Goal: Task Accomplishment & Management: Use online tool/utility

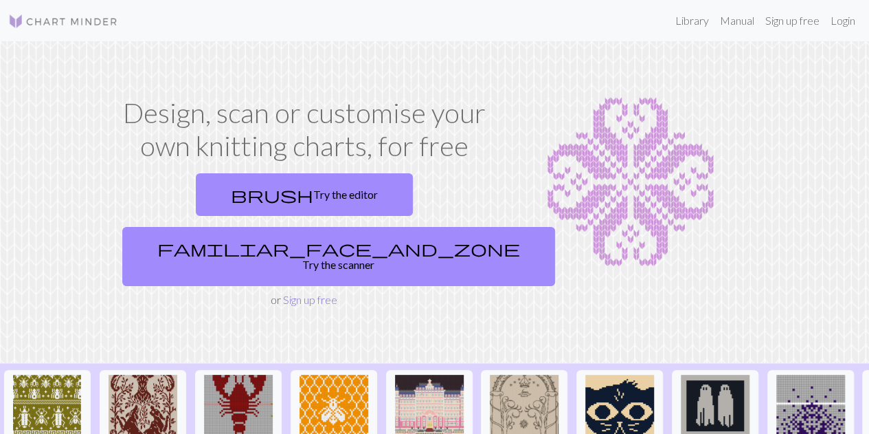
click at [316, 293] on link "Sign up free" at bounding box center [310, 299] width 54 height 13
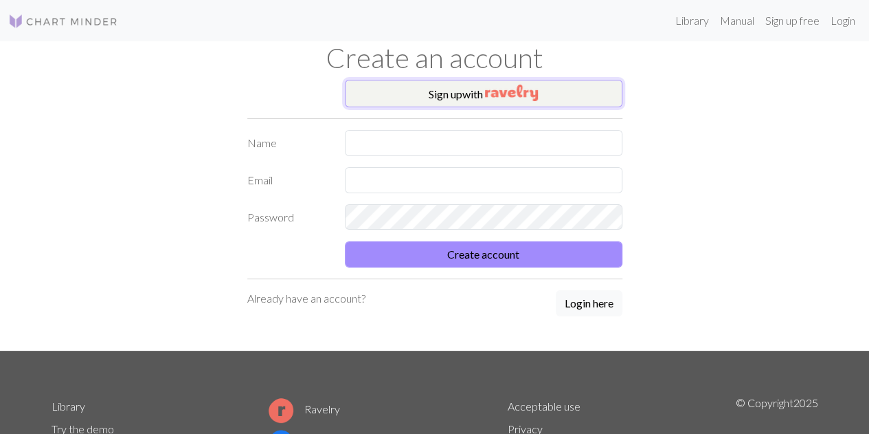
click at [504, 91] on img "button" at bounding box center [511, 93] width 53 height 16
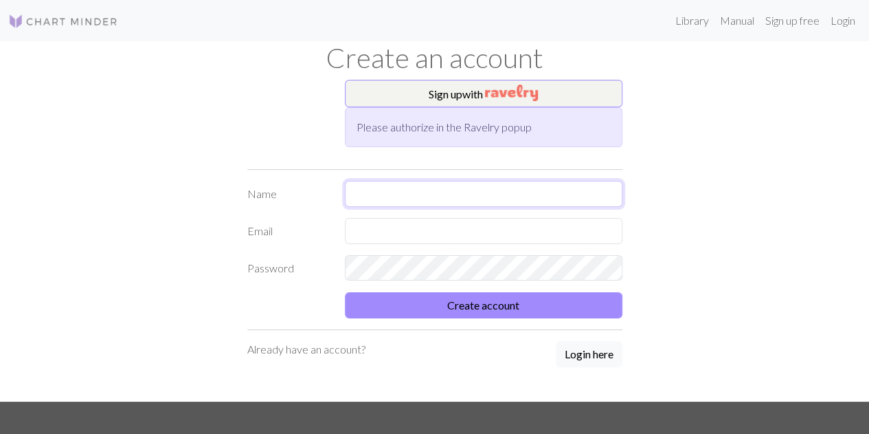
click at [521, 193] on input "text" at bounding box center [484, 194] width 278 height 26
type input "d"
type input "B"
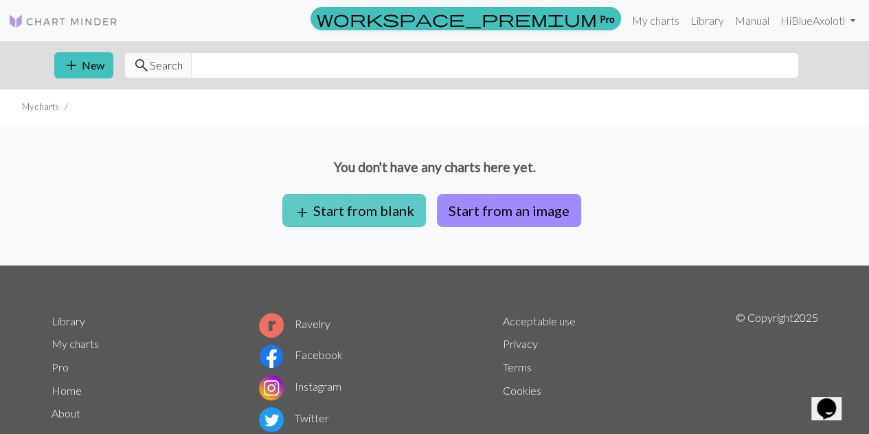
click at [410, 217] on button "add Start from blank" at bounding box center [354, 210] width 144 height 33
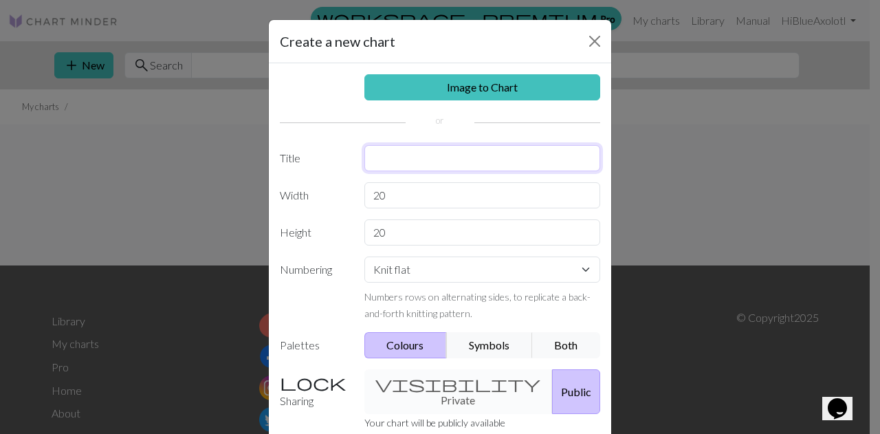
click at [445, 155] on input "text" at bounding box center [482, 158] width 236 height 26
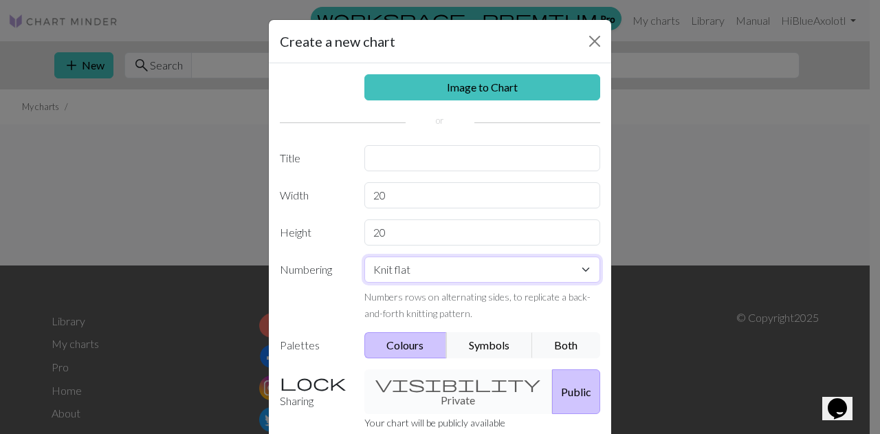
click at [464, 263] on div "Image to Chart Title Width 20 Height 20 Numbering Knit flat Knit in the round L…" at bounding box center [440, 285] width 342 height 444
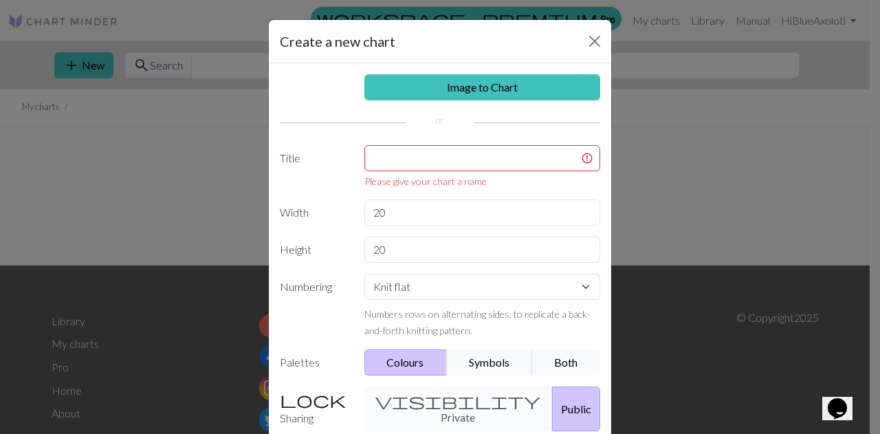
click at [316, 324] on label "Numbering" at bounding box center [313, 306] width 85 height 65
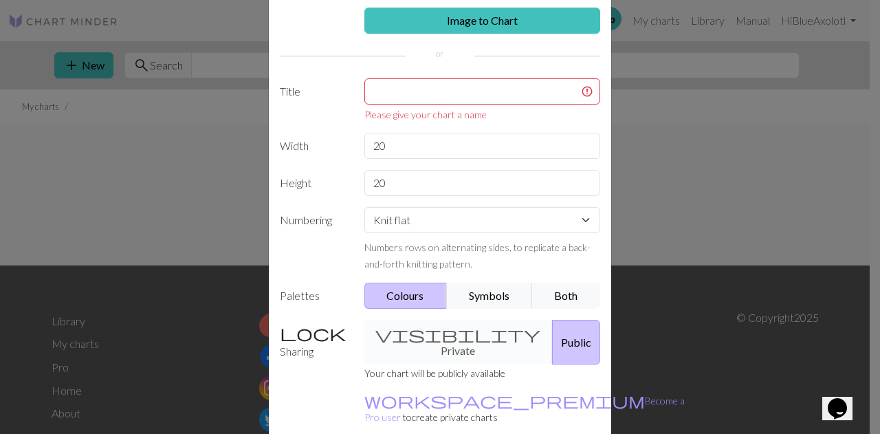
scroll to position [67, 0]
click at [454, 331] on div "visibility Private Public" at bounding box center [482, 341] width 253 height 45
click at [552, 335] on button "Public" at bounding box center [576, 341] width 48 height 45
click at [448, 344] on div "visibility Private Public" at bounding box center [482, 341] width 253 height 45
click at [552, 329] on button "Public" at bounding box center [576, 341] width 48 height 45
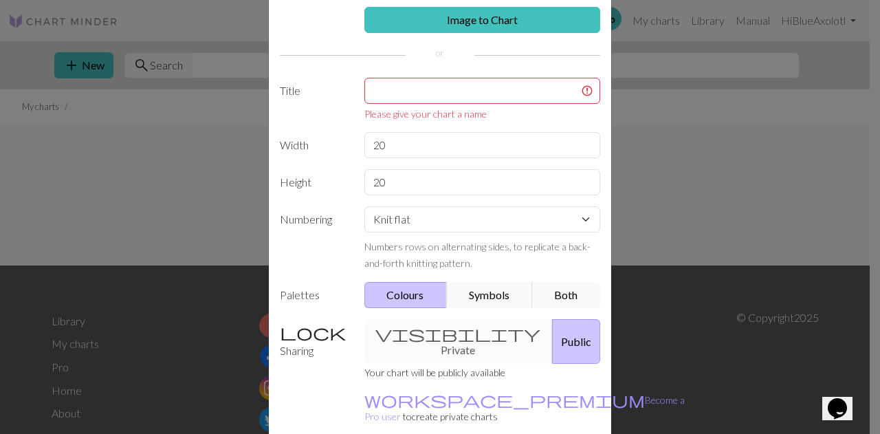
click at [440, 335] on div "visibility Private Public" at bounding box center [482, 341] width 253 height 45
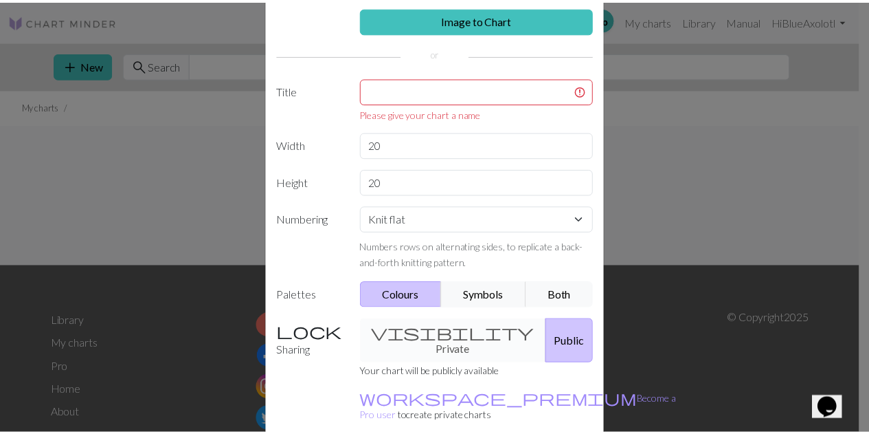
scroll to position [0, 0]
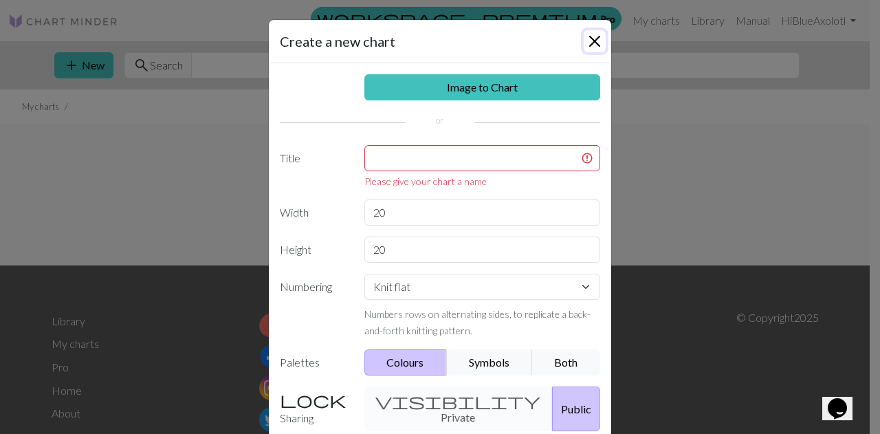
click at [595, 41] on button "Close" at bounding box center [594, 41] width 22 height 22
